Goal: Task Accomplishment & Management: Manage account settings

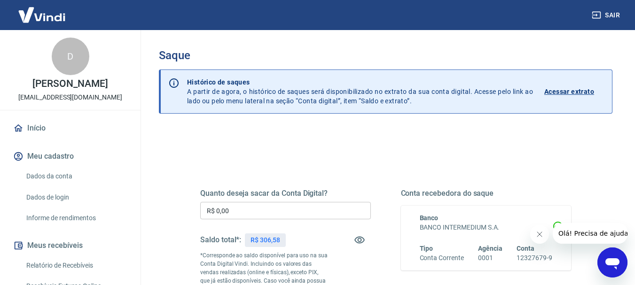
click at [253, 212] on input "R$ 0,00" at bounding box center [285, 210] width 171 height 17
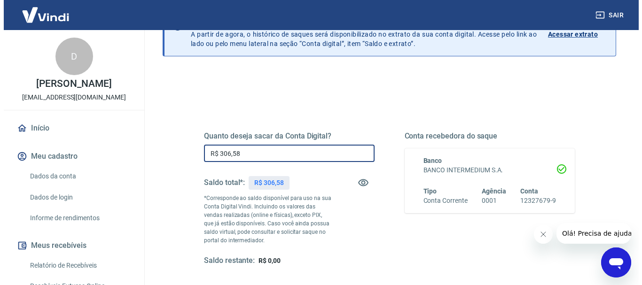
scroll to position [141, 0]
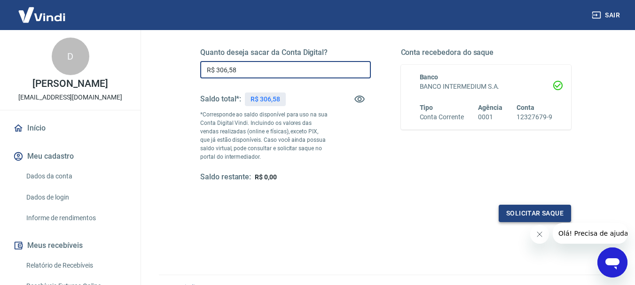
type input "R$ 306,58"
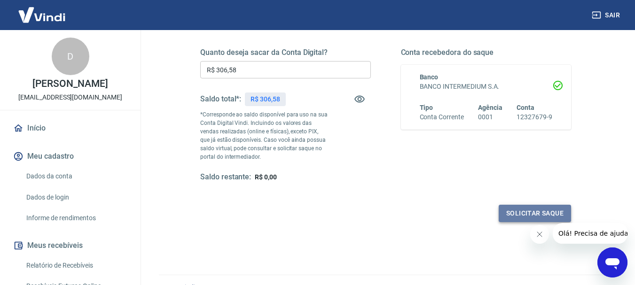
click at [545, 212] on button "Solicitar saque" at bounding box center [535, 213] width 72 height 17
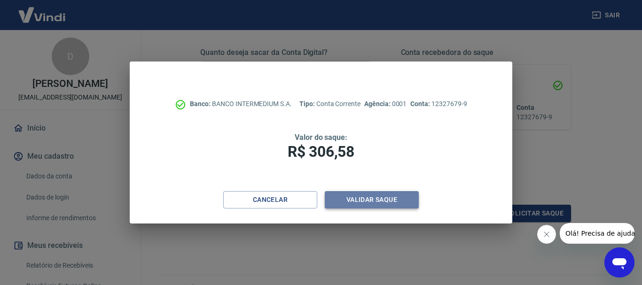
click at [386, 204] on button "Validar saque" at bounding box center [372, 199] width 94 height 17
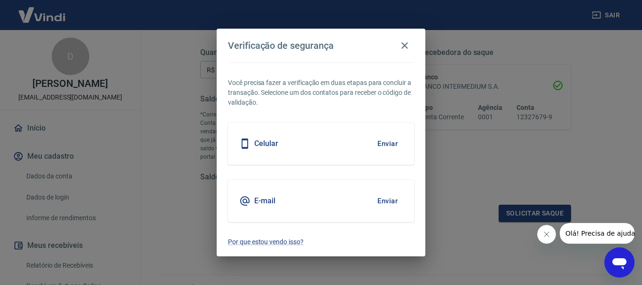
click at [386, 145] on button "Enviar" at bounding box center [387, 144] width 31 height 20
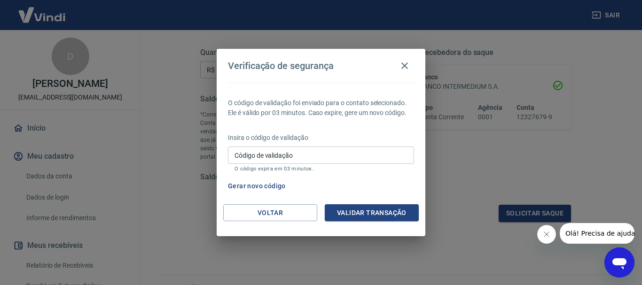
drag, startPoint x: 346, startPoint y: 164, endPoint x: 347, endPoint y: 158, distance: 5.4
click at [347, 161] on input "Código de validação" at bounding box center [321, 155] width 186 height 17
click at [347, 158] on input "Código de validação" at bounding box center [321, 155] width 186 height 17
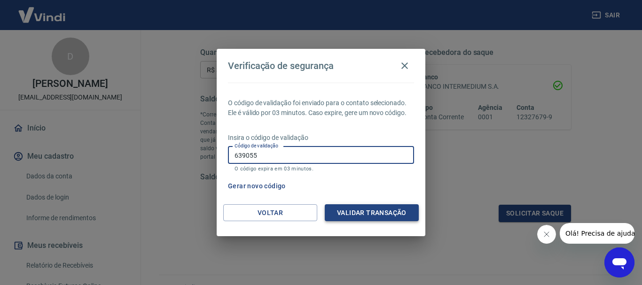
type input "639055"
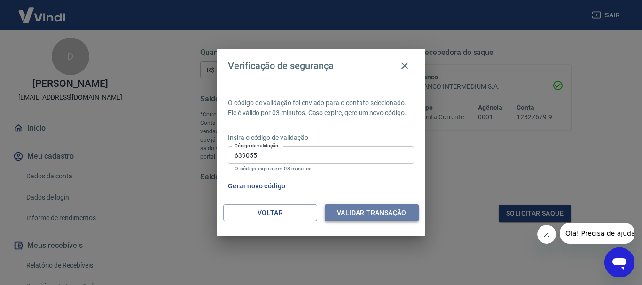
click at [374, 214] on button "Validar transação" at bounding box center [372, 213] width 94 height 17
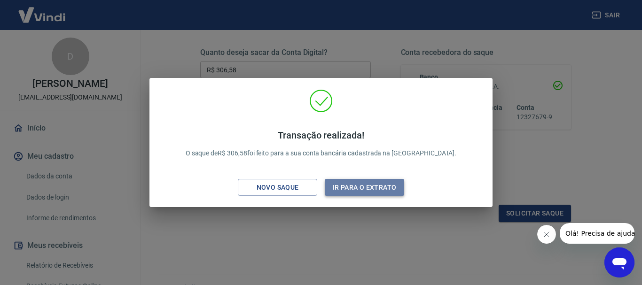
click at [369, 185] on button "Ir para o extrato" at bounding box center [364, 187] width 79 height 17
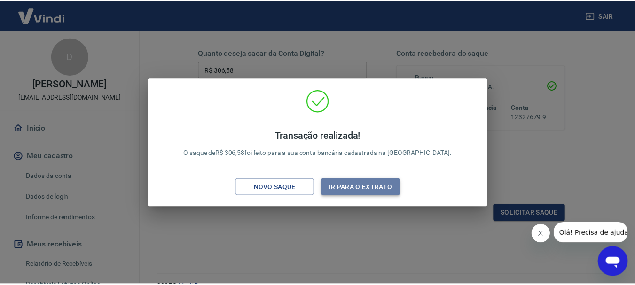
scroll to position [161, 0]
